Goal: Transaction & Acquisition: Purchase product/service

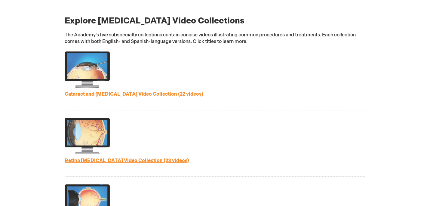
scroll to position [313, 0]
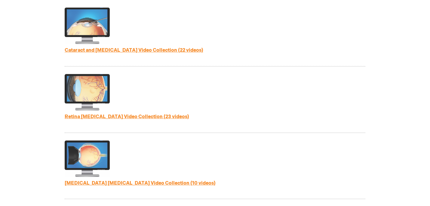
click at [193, 48] on link "Cataract and [MEDICAL_DATA] Video Collection (22 videos)" at bounding box center [134, 50] width 139 height 6
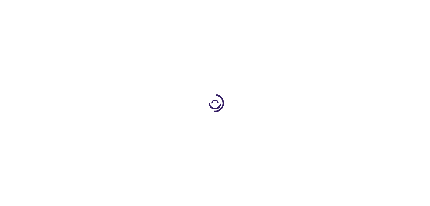
type input "1"
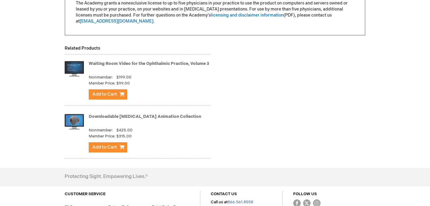
scroll to position [753, 0]
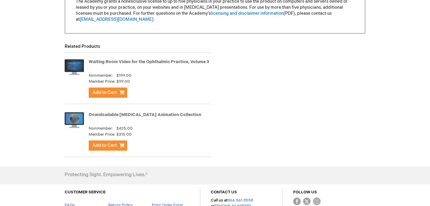
click at [75, 64] on img at bounding box center [74, 67] width 19 height 24
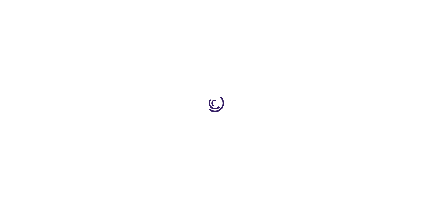
type input "1"
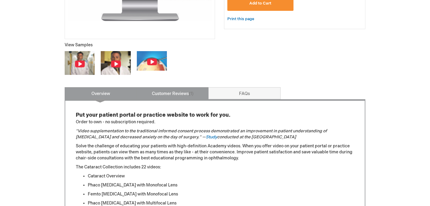
scroll to position [199, 0]
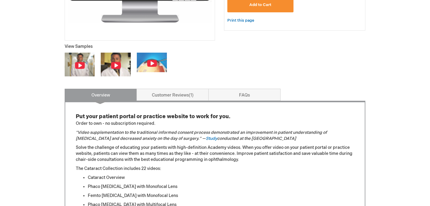
click at [83, 61] on img at bounding box center [80, 65] width 30 height 24
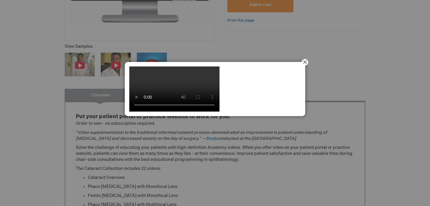
click at [307, 63] on button "Close" at bounding box center [304, 62] width 19 height 19
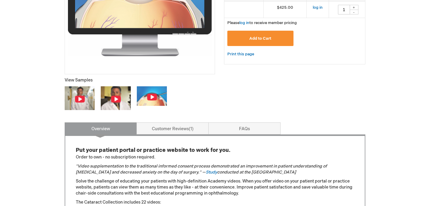
scroll to position [176, 0]
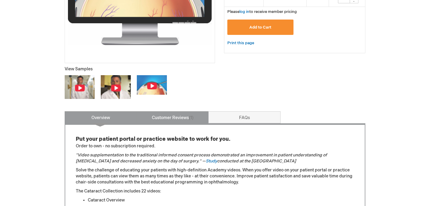
click at [188, 117] on link "Customer Reviews 1" at bounding box center [172, 117] width 72 height 12
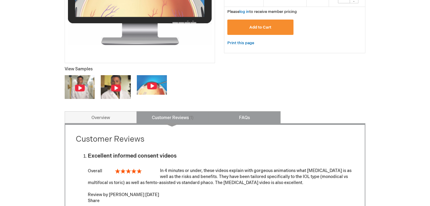
click at [240, 118] on link "FAQs" at bounding box center [244, 117] width 72 height 12
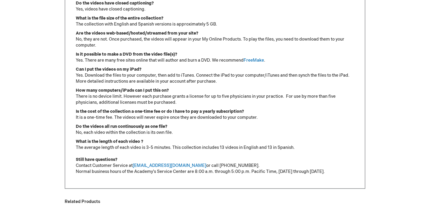
scroll to position [369, 0]
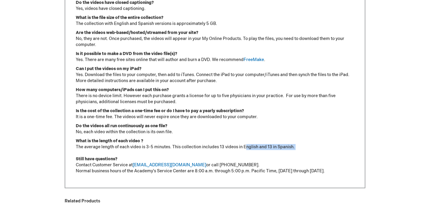
drag, startPoint x: 245, startPoint y: 148, endPoint x: 249, endPoint y: 152, distance: 5.7
click at [249, 152] on p "What is the length of each video ? The average length of each video is 3-5 minu…" at bounding box center [215, 156] width 278 height 36
click at [249, 154] on p "What is the length of each video ? The average length of each video is 3-5 minu…" at bounding box center [215, 156] width 278 height 36
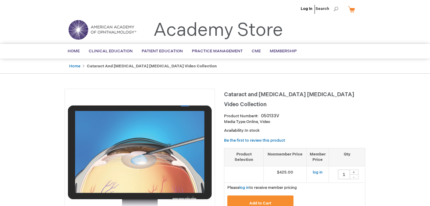
scroll to position [0, 0]
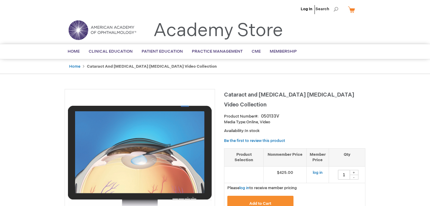
click at [313, 37] on div "Toggle Nav Academy Store" at bounding box center [215, 32] width 310 height 23
